Goal: Task Accomplishment & Management: Manage account settings

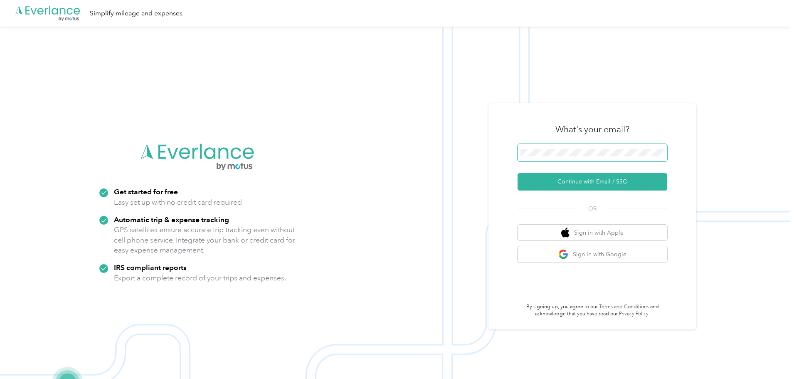
click at [587, 157] on span at bounding box center [593, 152] width 150 height 17
click at [592, 179] on button "Continue with Email / SSO" at bounding box center [593, 181] width 150 height 17
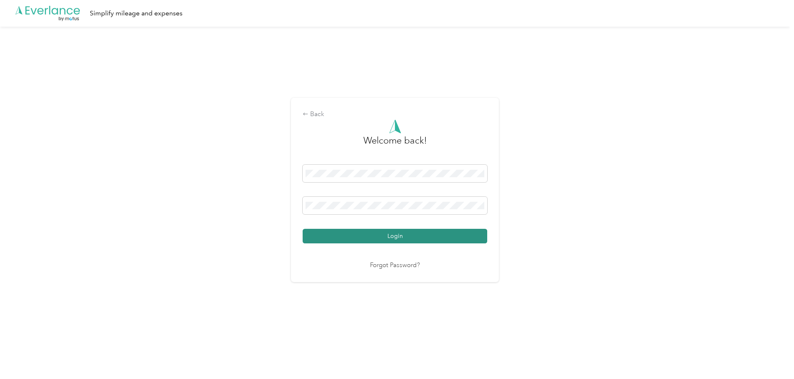
click at [405, 238] on button "Login" at bounding box center [395, 236] width 185 height 15
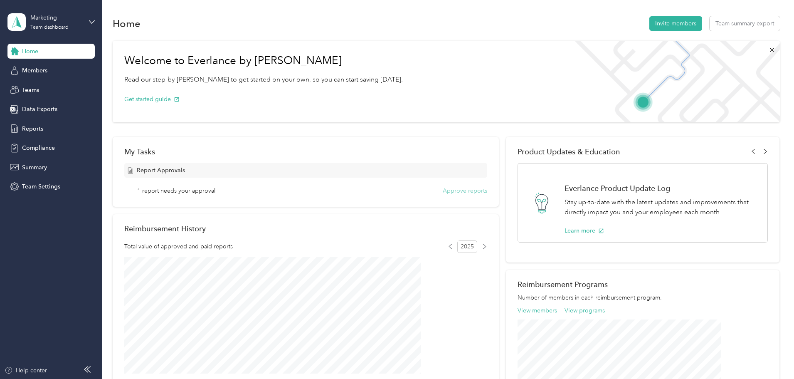
click at [450, 192] on button "Approve reports" at bounding box center [465, 190] width 44 height 9
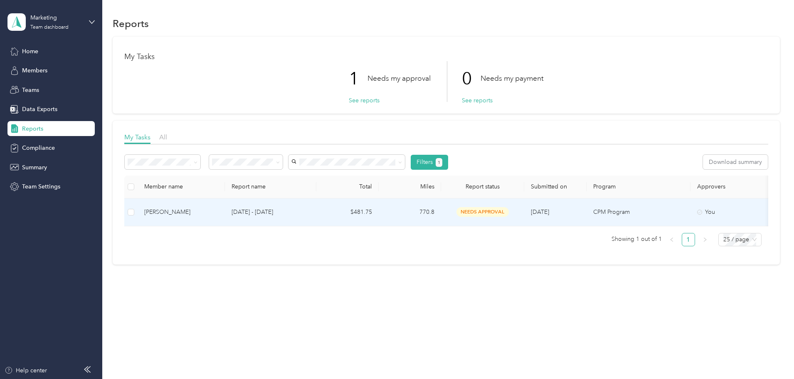
click at [218, 220] on td "[PERSON_NAME]" at bounding box center [181, 212] width 87 height 28
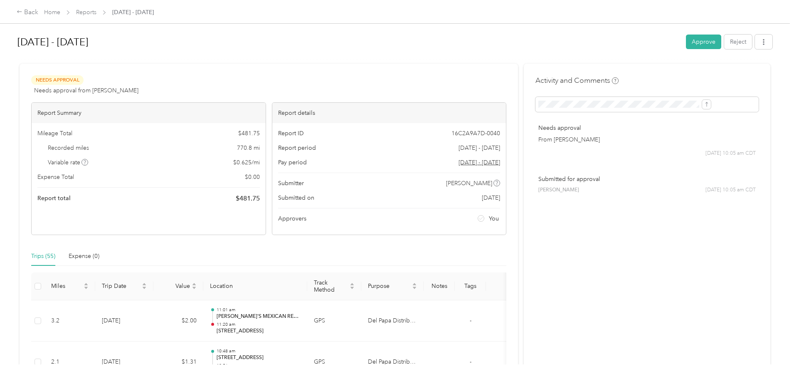
drag, startPoint x: 577, startPoint y: 38, endPoint x: 601, endPoint y: 48, distance: 26.1
drag, startPoint x: 601, startPoint y: 48, endPoint x: 602, endPoint y: 32, distance: 15.4
click at [602, 32] on h1 "[DATE] - [DATE]" at bounding box center [348, 42] width 663 height 20
click at [686, 41] on button "Approve" at bounding box center [703, 42] width 35 height 15
